Goal: Find specific page/section: Find specific page/section

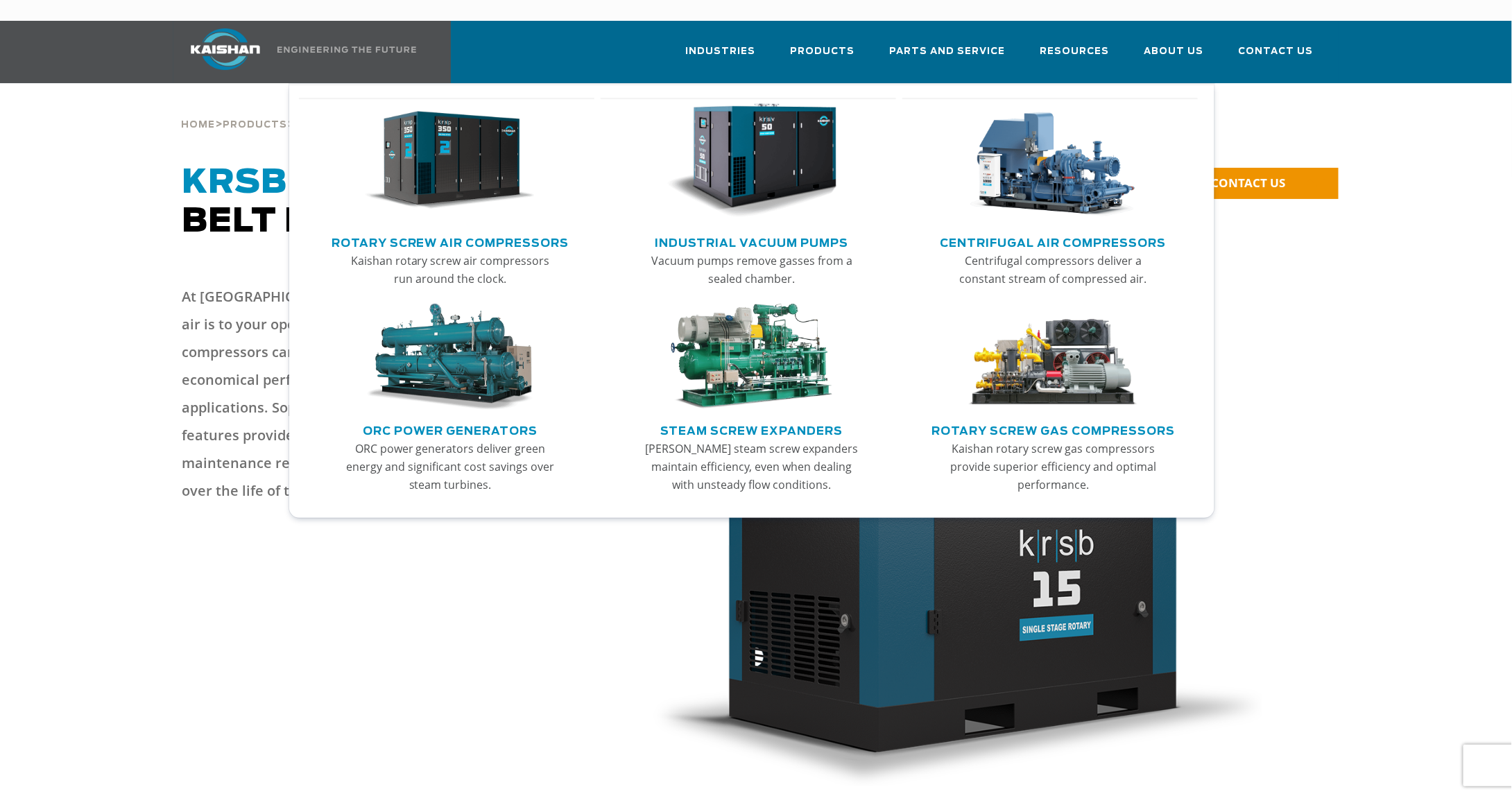
click at [420, 159] on img "Main menu" at bounding box center [450, 161] width 171 height 115
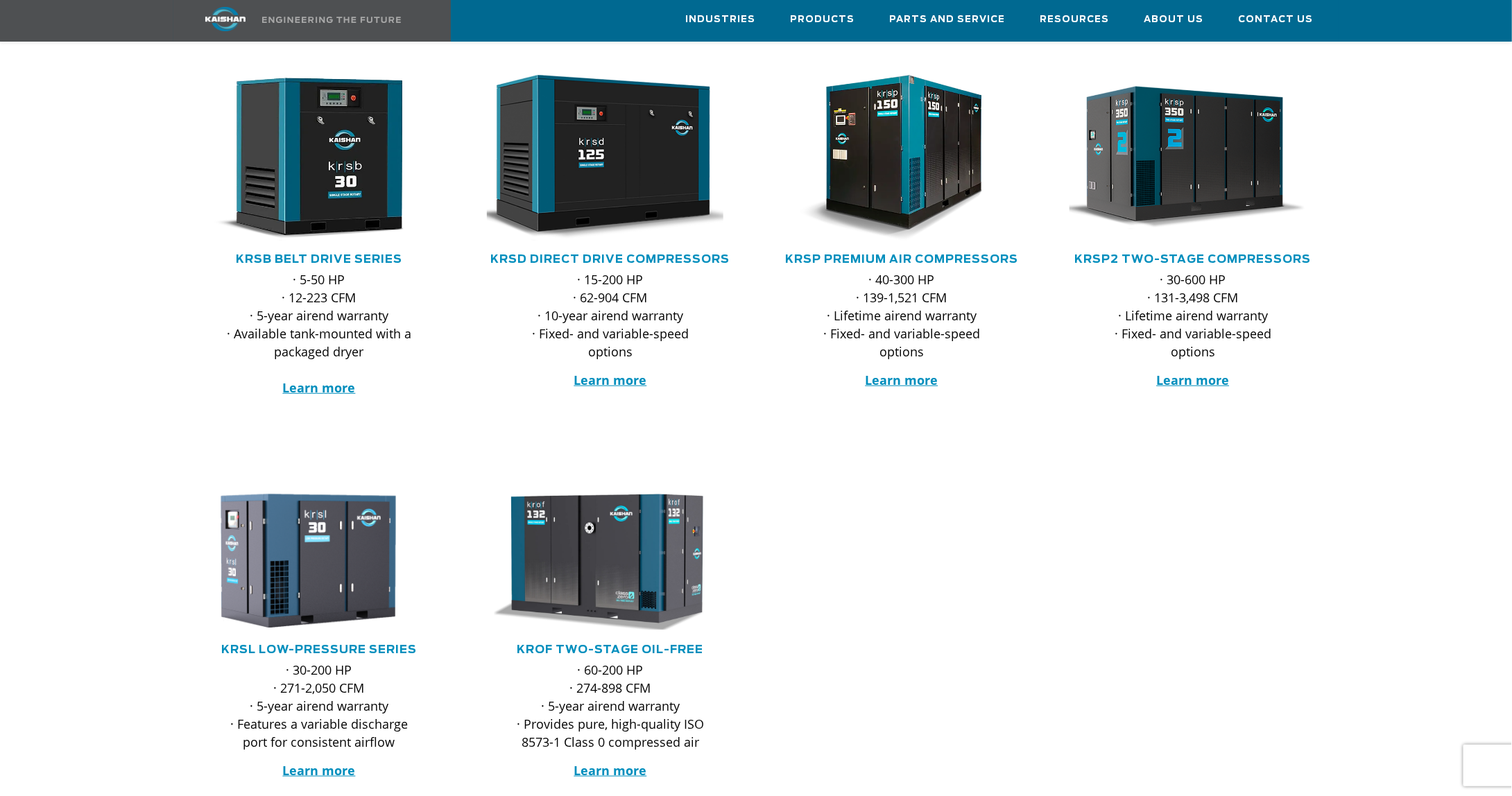
scroll to position [277, 0]
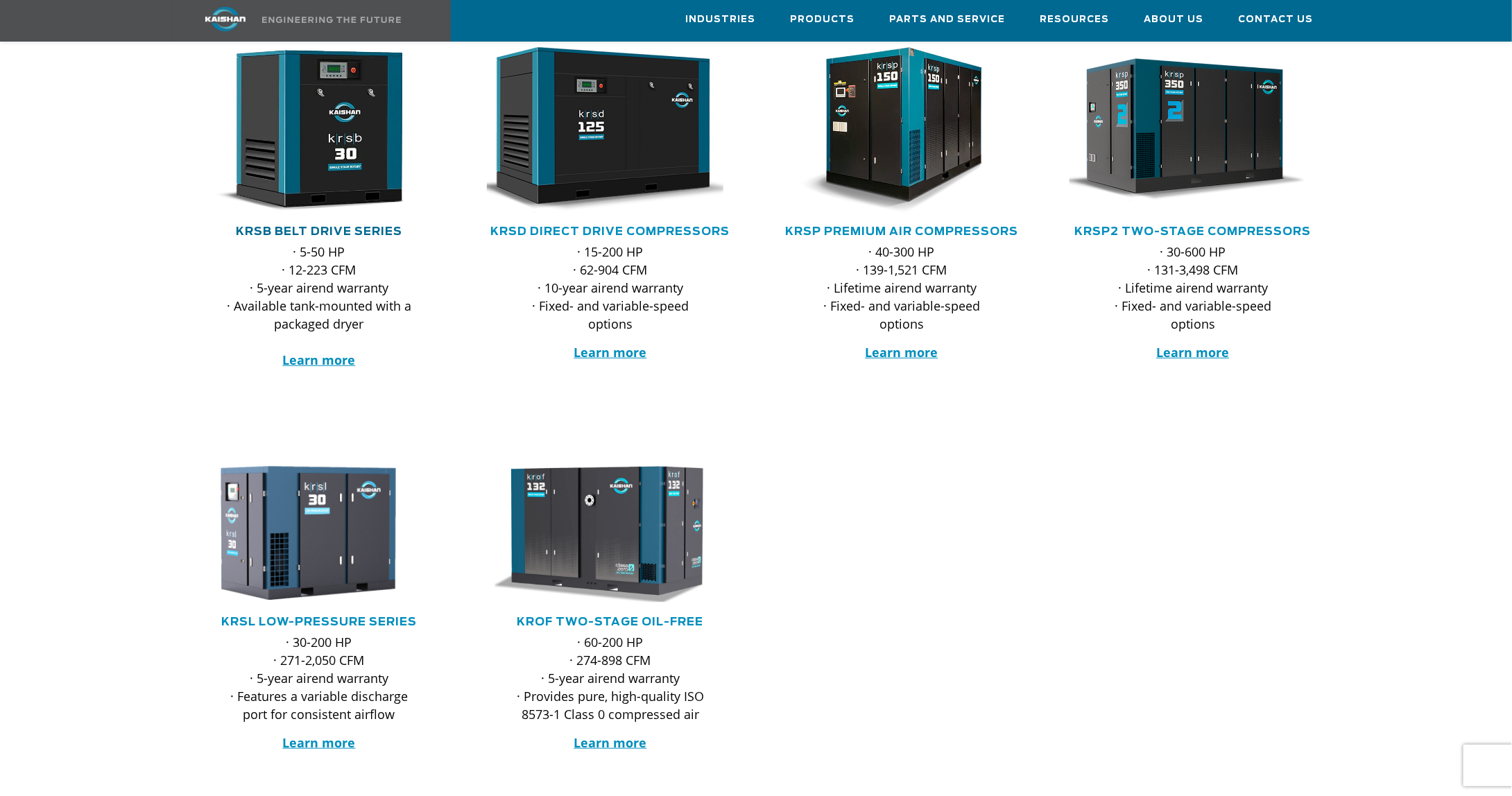
click at [317, 226] on link "KRSB Belt Drive Series" at bounding box center [319, 231] width 167 height 11
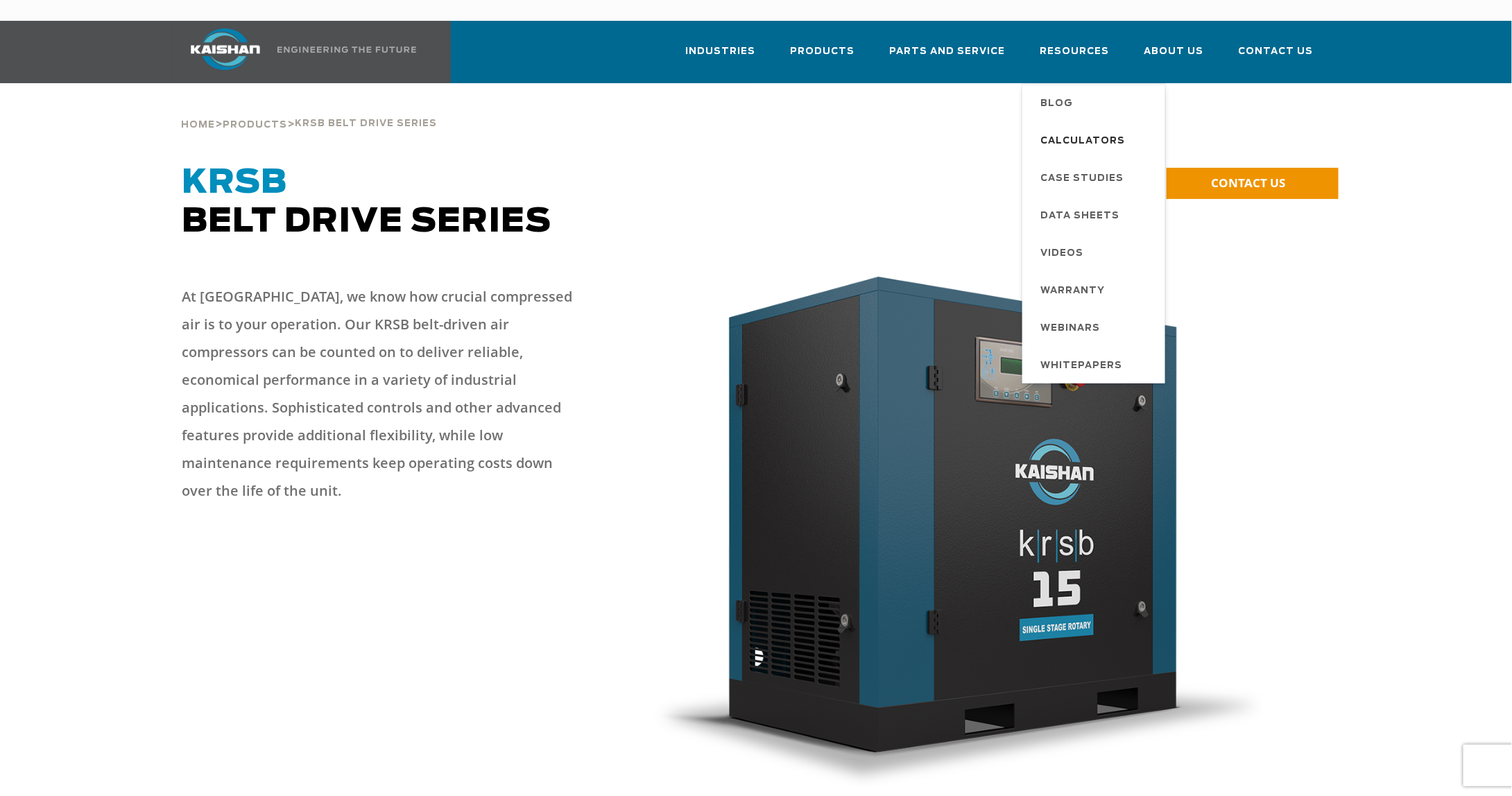
click at [1091, 129] on span "Calculators" at bounding box center [1082, 141] width 85 height 23
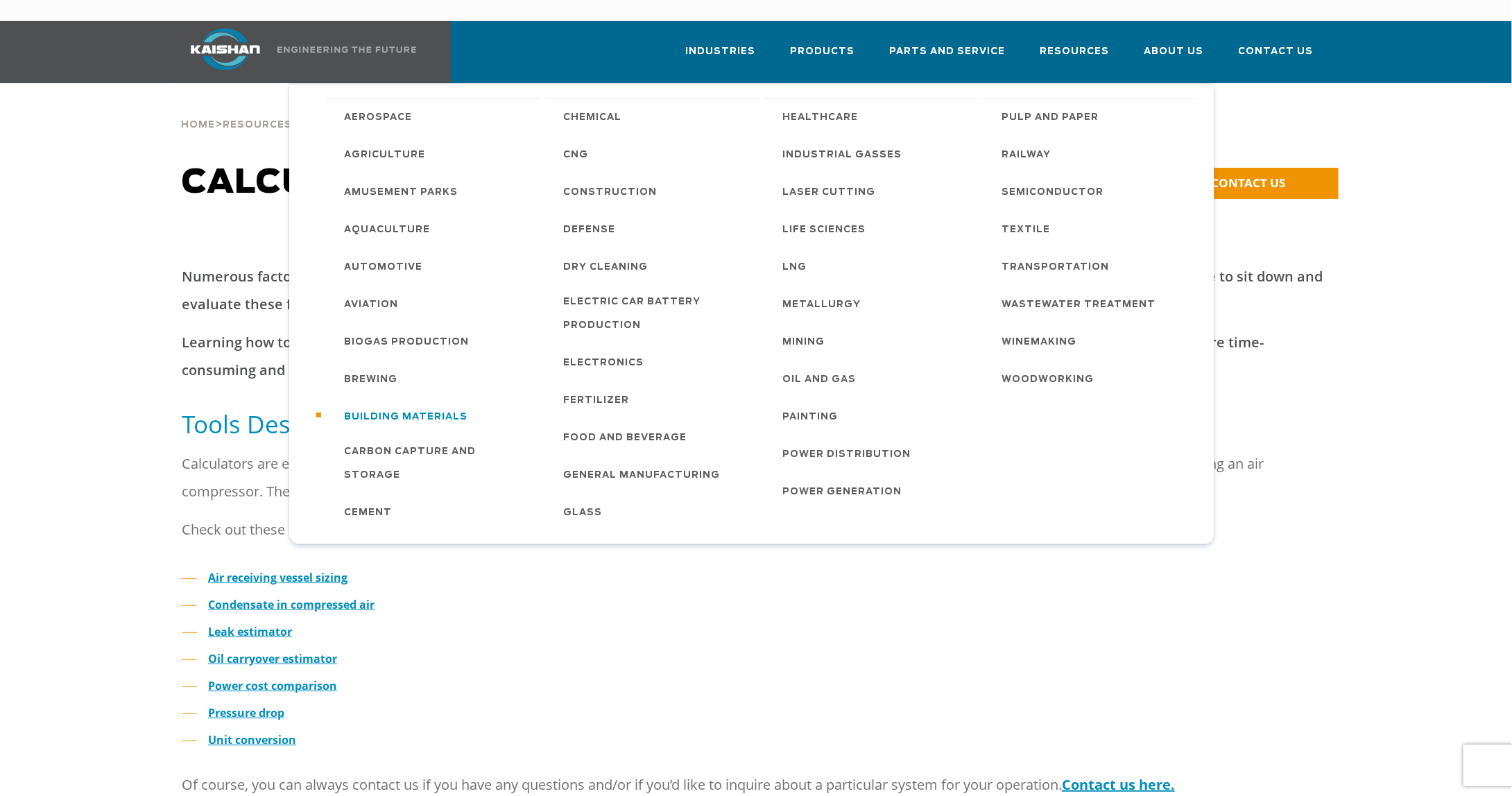
click at [395, 405] on span "Building Materials" at bounding box center [406, 417] width 124 height 23
